Goal: Task Accomplishment & Management: Use online tool/utility

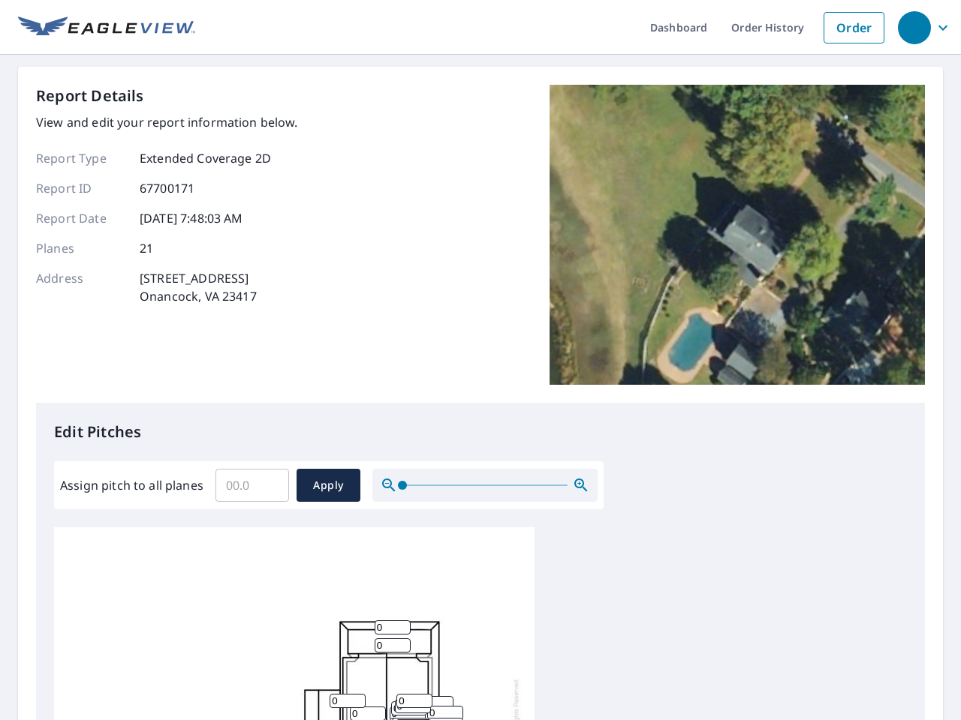
click at [480, 360] on div "Report Details View and edit your report information below. Report Type Extende…" at bounding box center [480, 244] width 889 height 318
click at [913, 27] on div "button" at bounding box center [914, 27] width 33 height 33
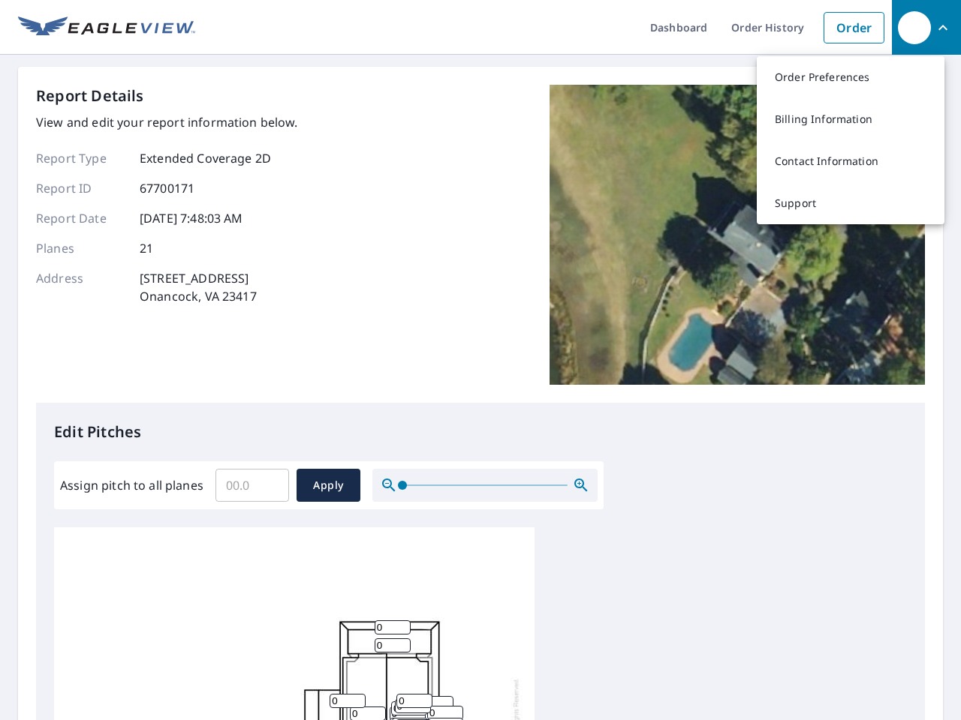
click at [252, 486] on input "Assign pitch to all planes" at bounding box center [252, 486] width 74 height 42
click at [328, 486] on span "Apply" at bounding box center [328, 486] width 40 height 19
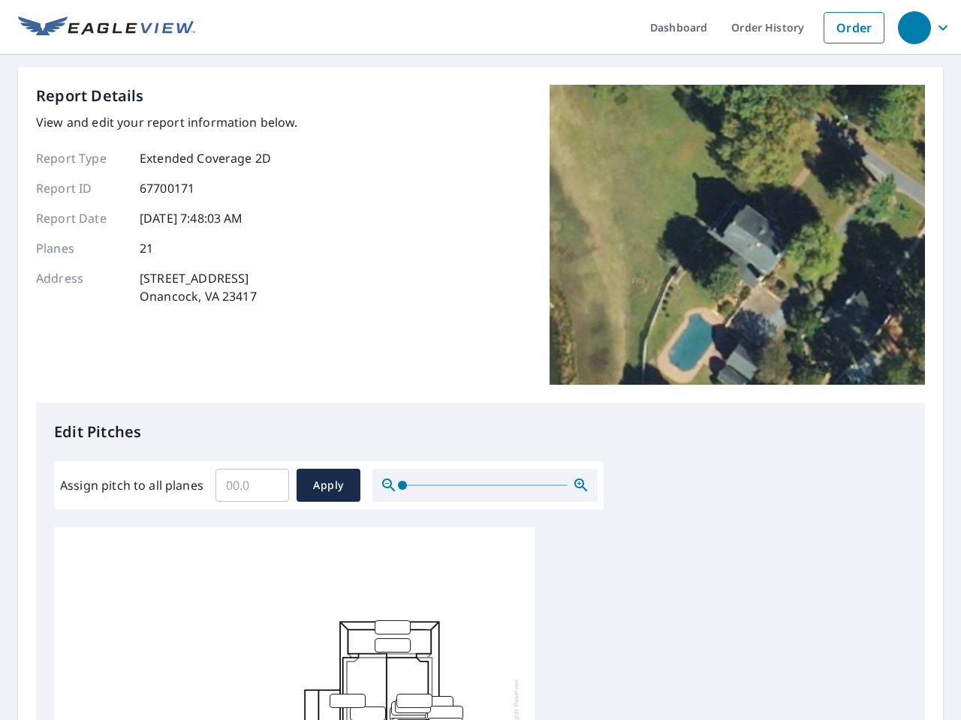
click at [581, 486] on icon "button" at bounding box center [581, 486] width 18 height 18
